Goal: Check status: Check status

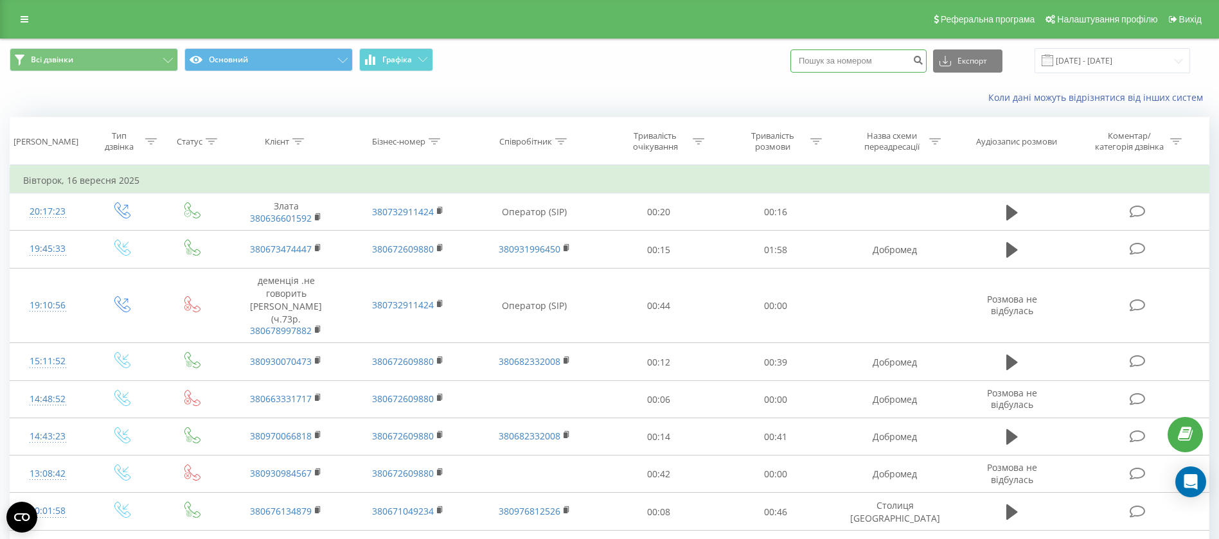
click at [861, 57] on input at bounding box center [858, 60] width 136 height 23
paste input "0979036803"
type input "0979036803"
click at [923, 57] on icon "submit" at bounding box center [917, 59] width 11 height 8
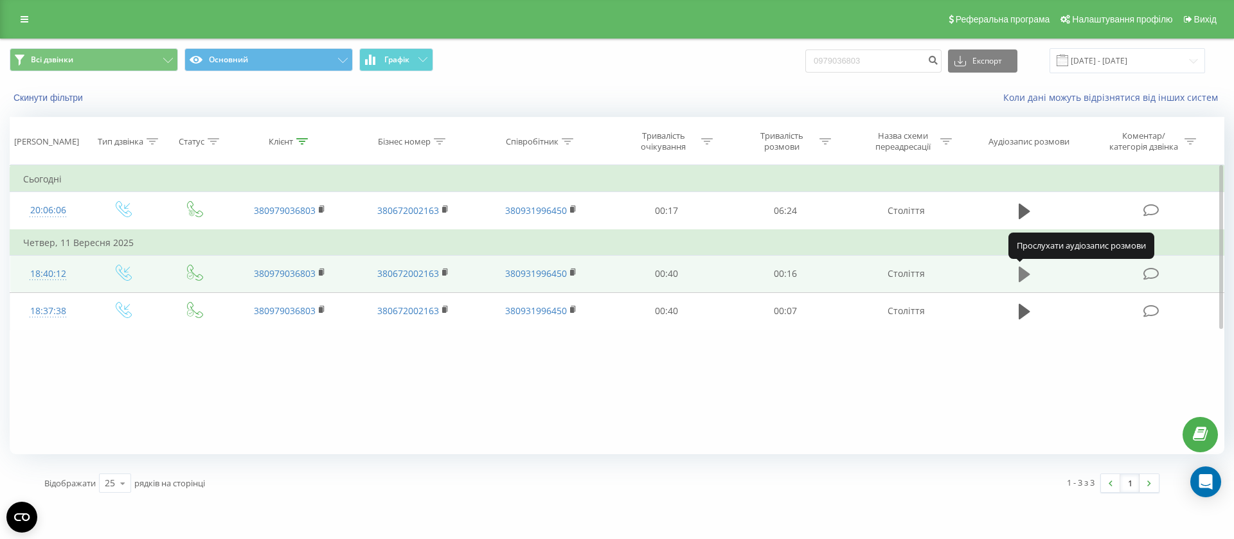
click at [1026, 276] on icon at bounding box center [1024, 274] width 12 height 15
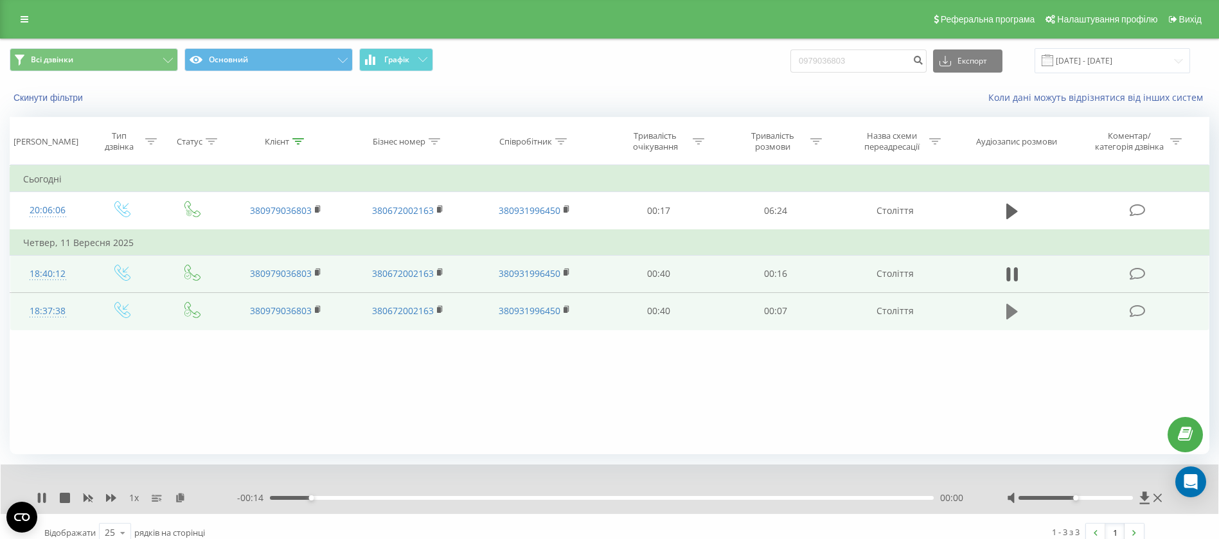
click at [1010, 311] on icon at bounding box center [1012, 311] width 12 height 15
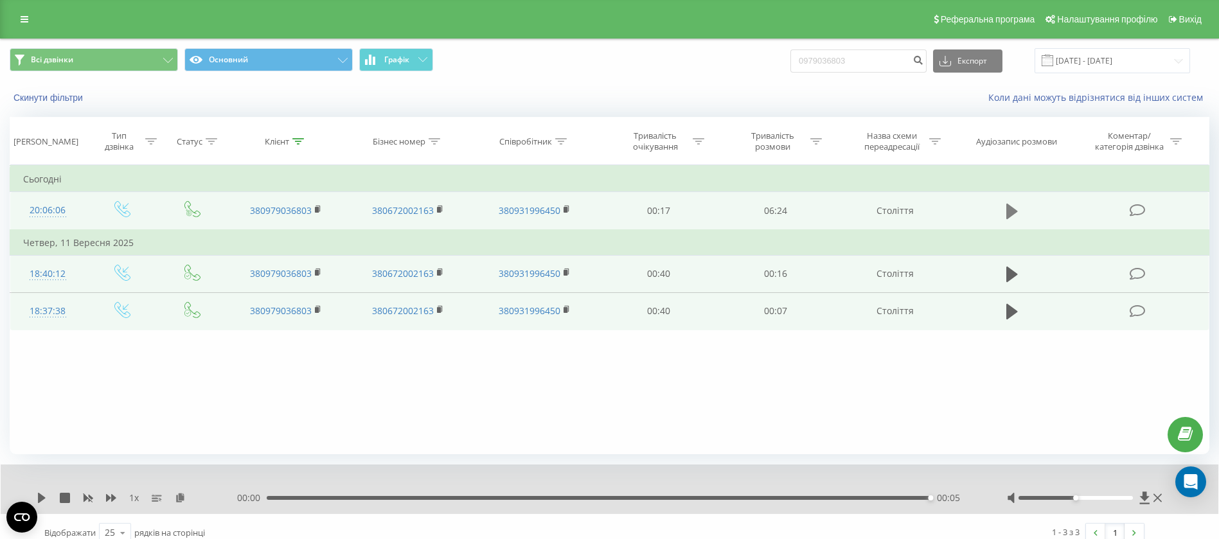
click at [1014, 212] on icon at bounding box center [1012, 211] width 12 height 15
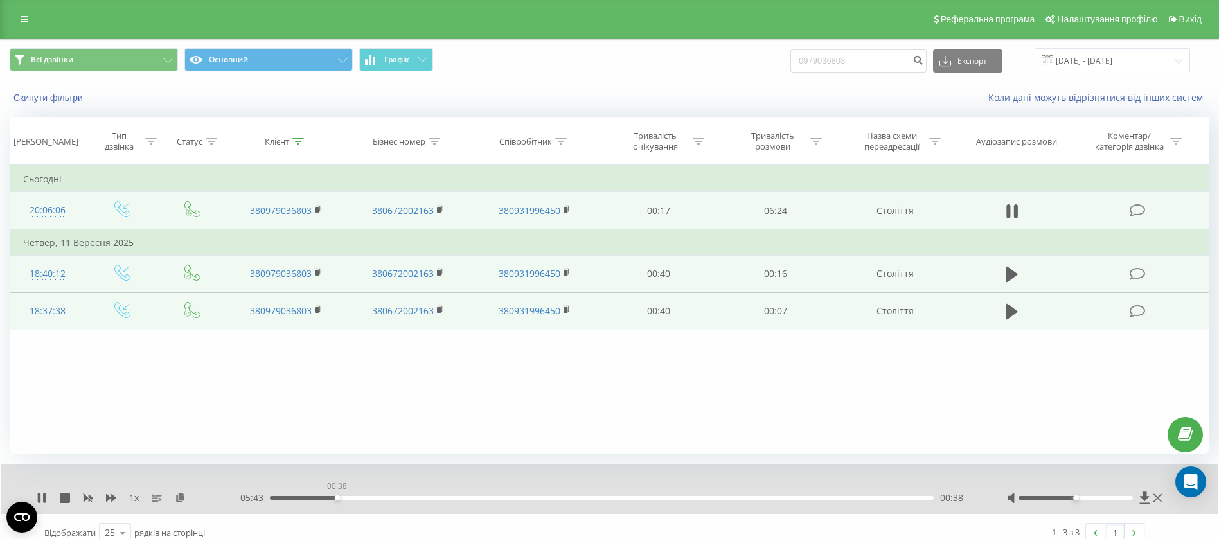
click at [337, 497] on div "00:38" at bounding box center [602, 498] width 664 height 4
click at [365, 497] on div "00:41" at bounding box center [602, 498] width 664 height 4
click at [390, 498] on div "00:55" at bounding box center [602, 498] width 664 height 4
click at [442, 498] on div "01:39" at bounding box center [602, 498] width 664 height 4
click at [483, 499] on div "01:43" at bounding box center [602, 498] width 664 height 4
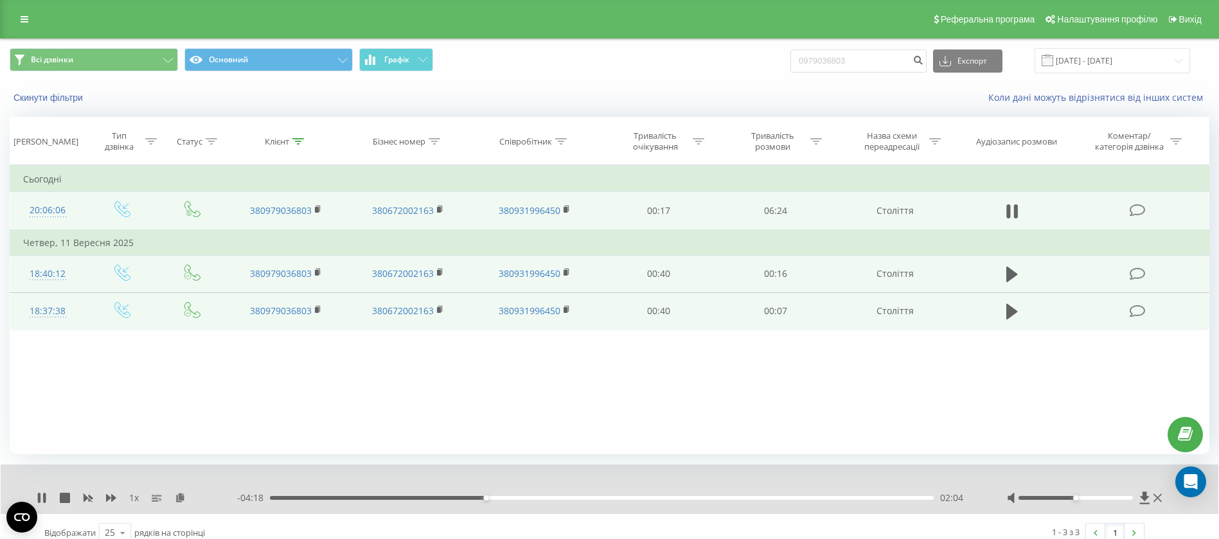
click at [514, 497] on div "02:04" at bounding box center [602, 498] width 664 height 4
click at [1015, 213] on icon at bounding box center [1016, 211] width 4 height 14
